Goal: Book appointment/travel/reservation

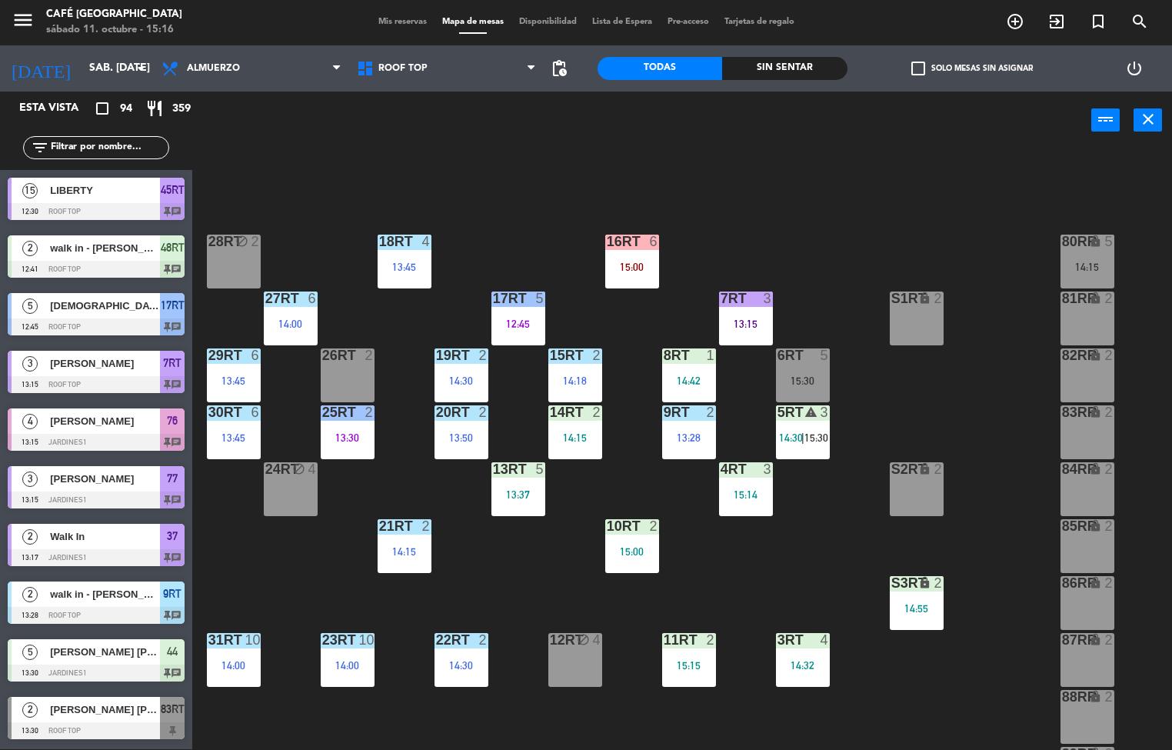
scroll to position [570, 0]
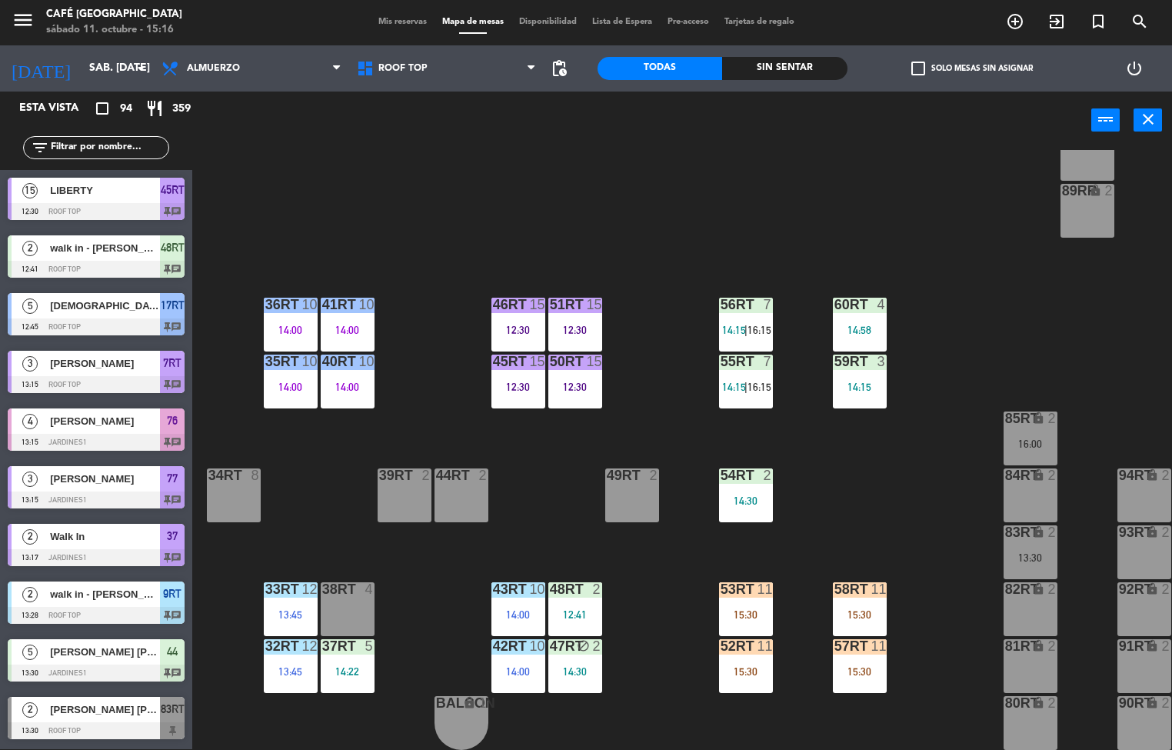
click at [851, 668] on div "15:30" at bounding box center [860, 671] width 54 height 11
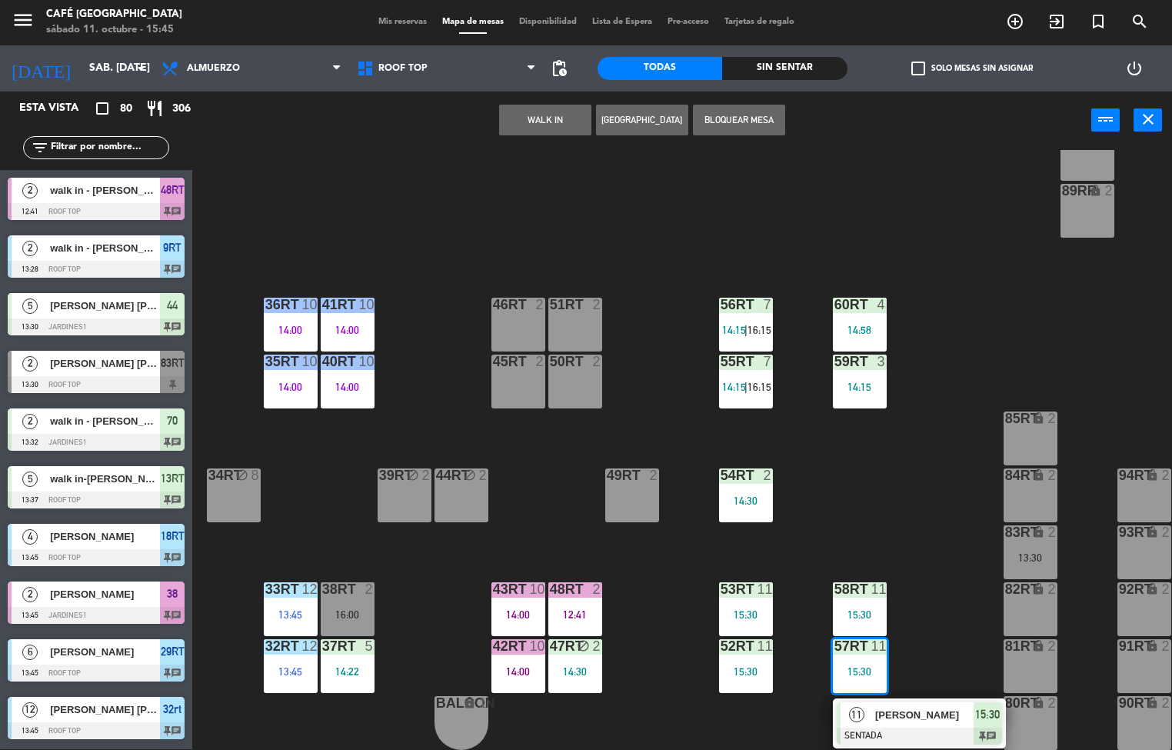
click at [868, 478] on div "18RT 4 13:45 16RT 3 15:38 28RT block 2 80RR lock 5 14:15 27RT 6 14:00 7RT 5 15:…" at bounding box center [688, 450] width 968 height 600
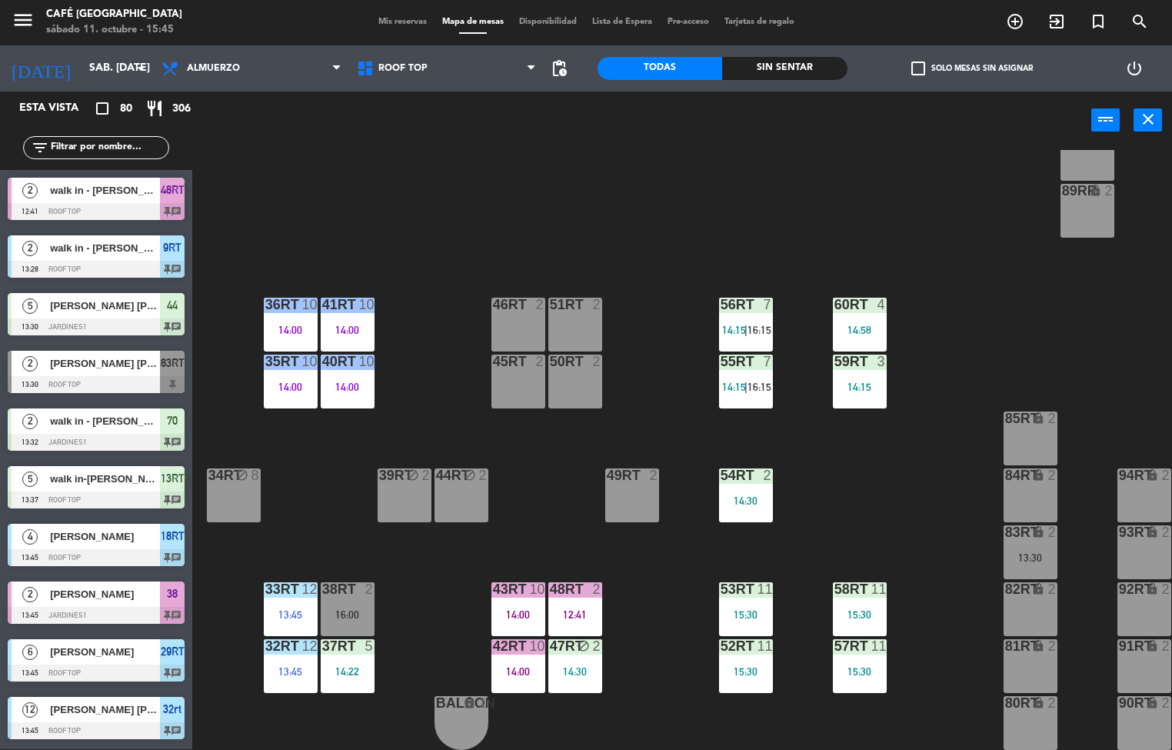
click at [866, 381] on div "14:15" at bounding box center [860, 386] width 54 height 11
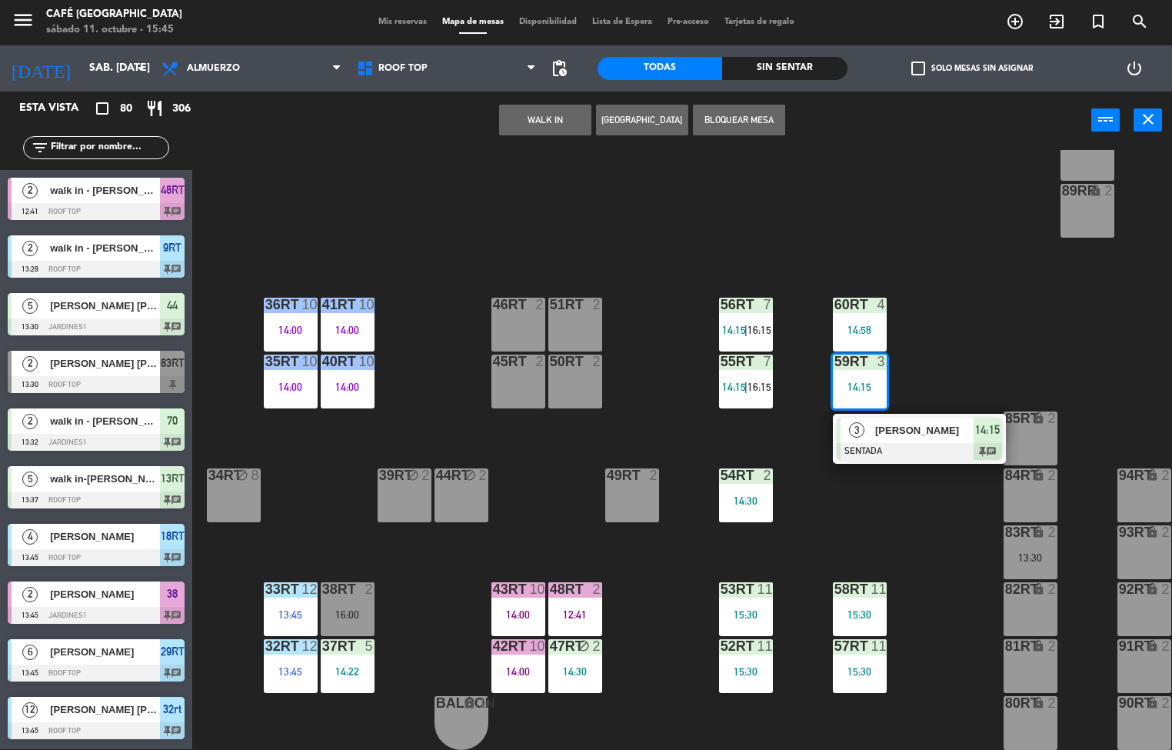
click at [871, 381] on div "14:15" at bounding box center [860, 387] width 54 height 12
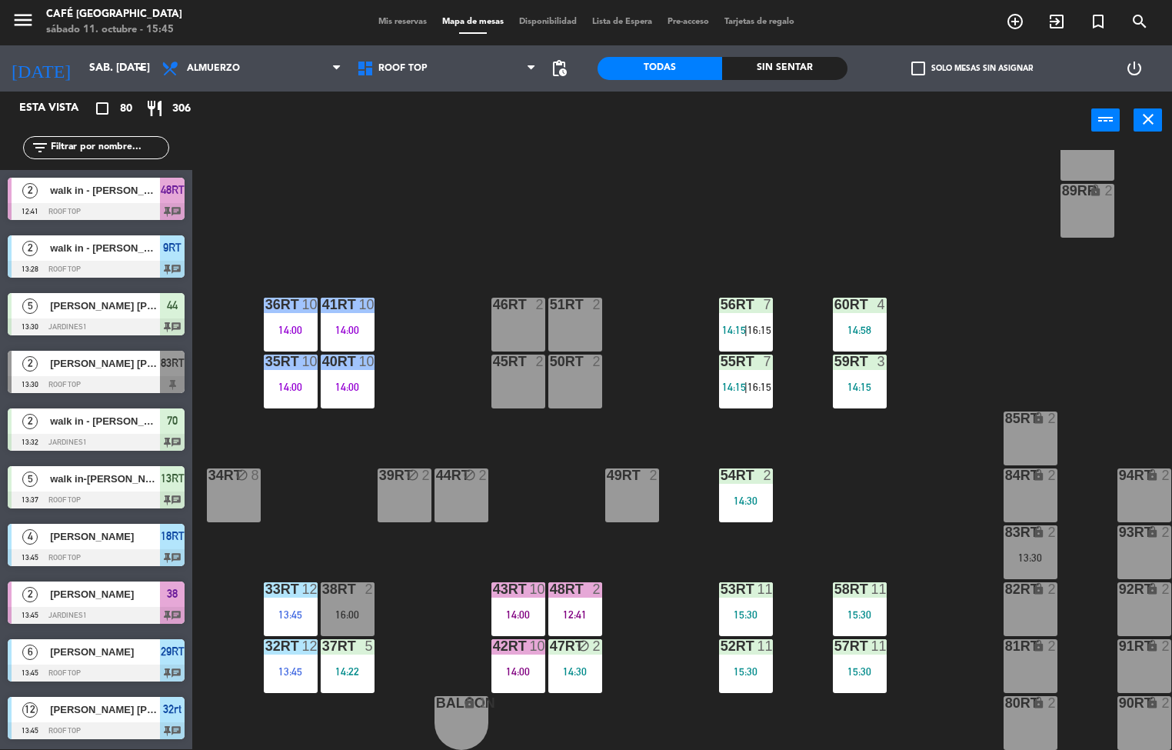
click at [868, 381] on div "14:15" at bounding box center [860, 386] width 54 height 11
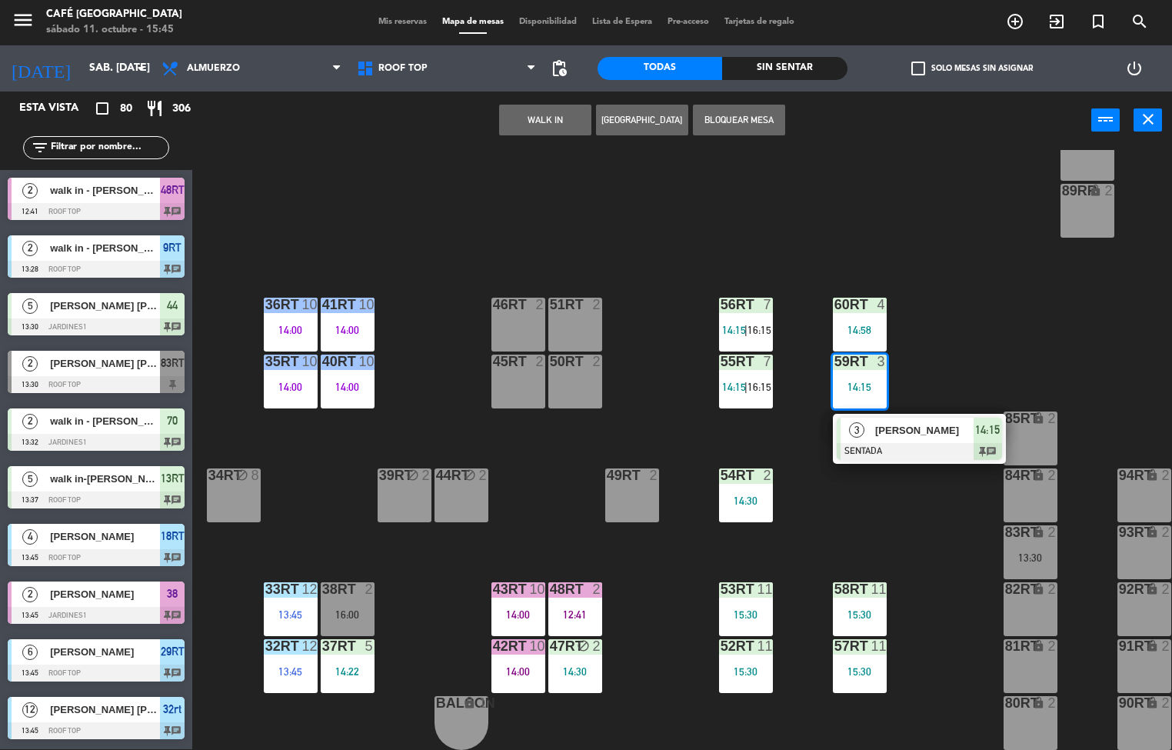
click at [933, 444] on div at bounding box center [919, 451] width 165 height 17
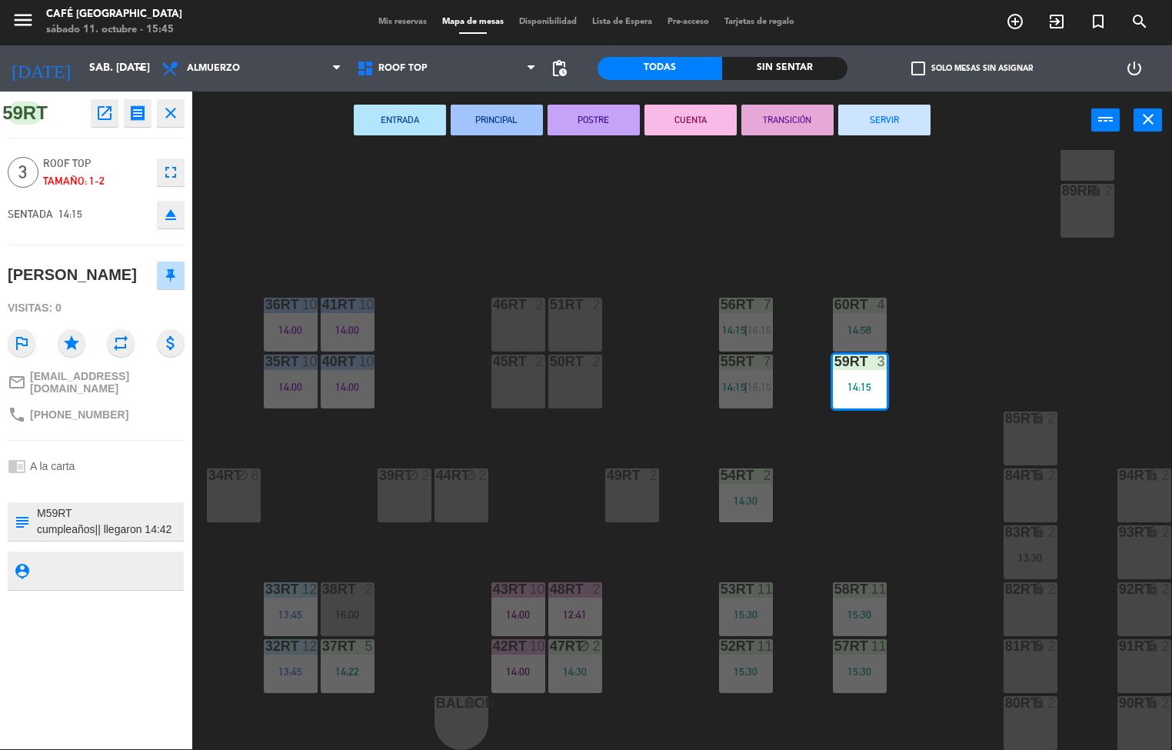
click at [563, 582] on div at bounding box center [574, 589] width 25 height 14
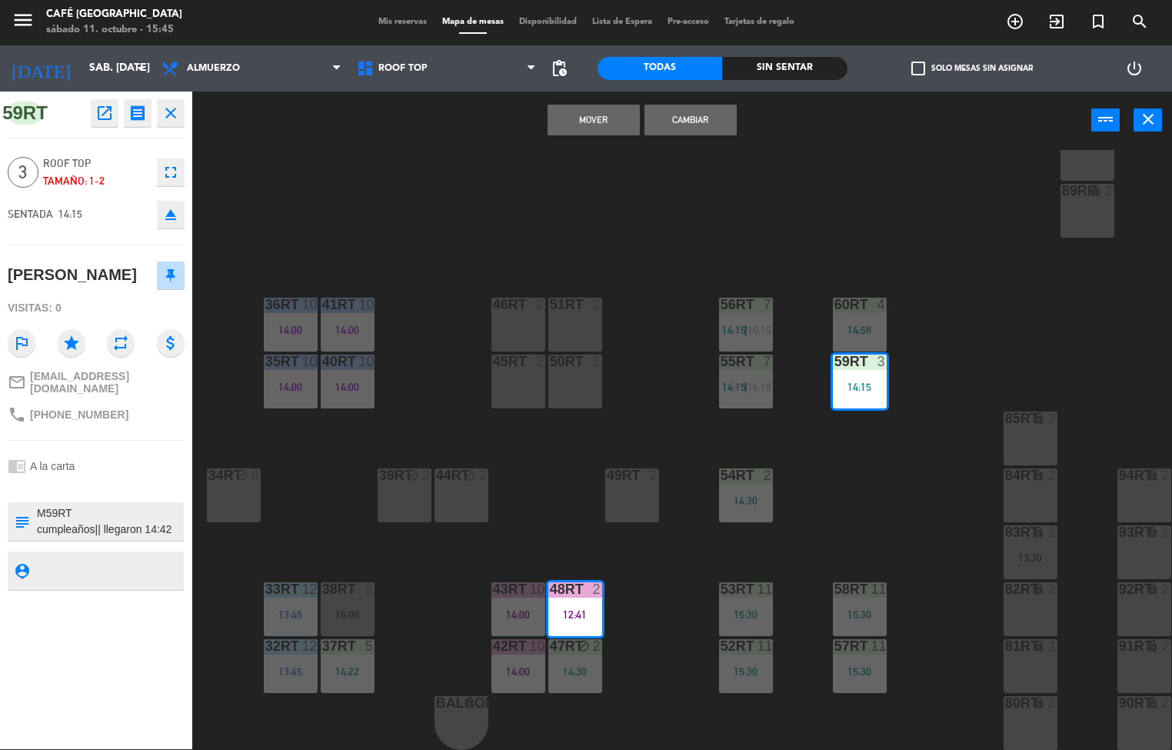
click at [873, 489] on div "18RT 4 13:45 16RT 3 15:38 28RT block 2 80RR lock 5 14:15 27RT 6 14:00 7RT 5 15:…" at bounding box center [688, 450] width 968 height 600
click at [875, 538] on div "18RT 4 13:45 16RT 3 15:38 28RT block 2 80RR lock 5 14:15 27RT 6 14:00 7RT 5 15:…" at bounding box center [688, 450] width 968 height 600
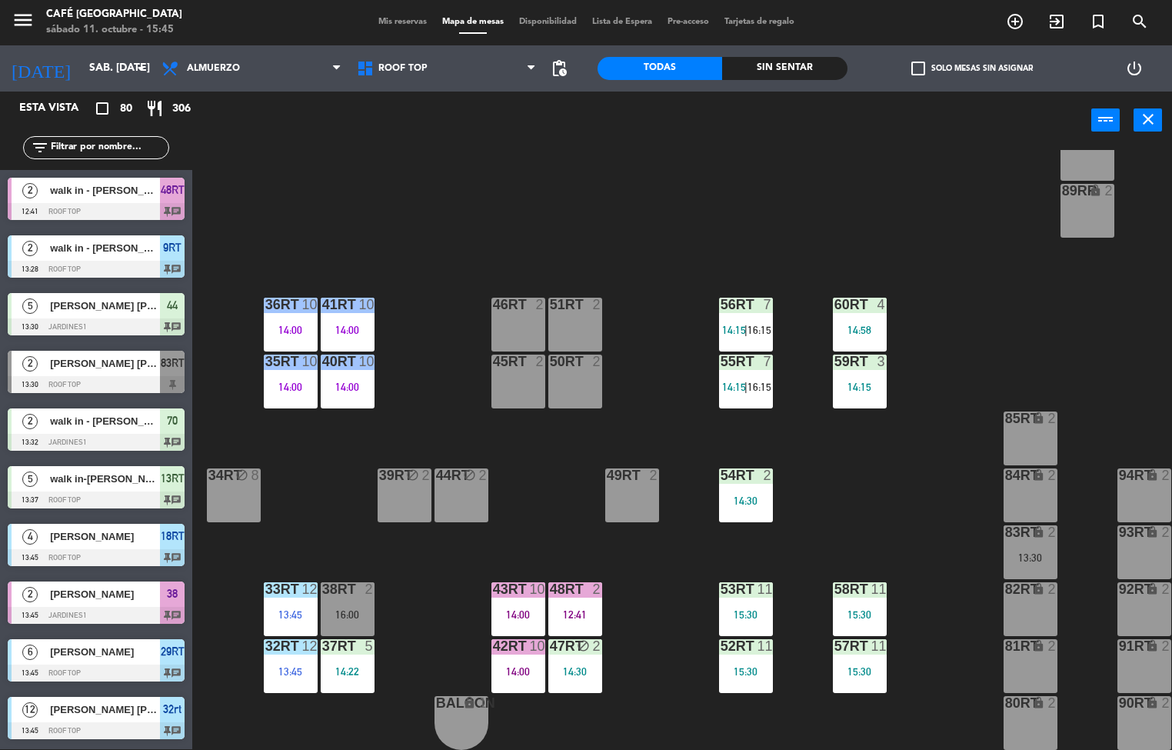
scroll to position [1, 0]
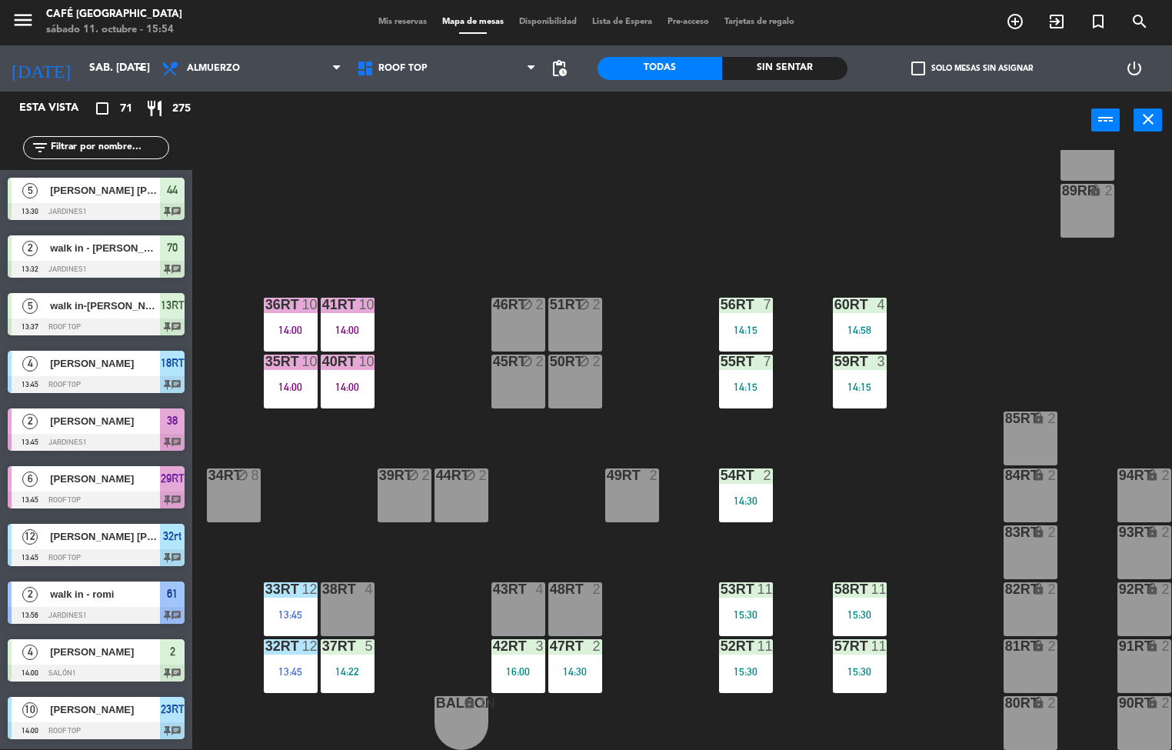
click at [305, 381] on div "14:00" at bounding box center [291, 386] width 54 height 11
